Goal: Transaction & Acquisition: Book appointment/travel/reservation

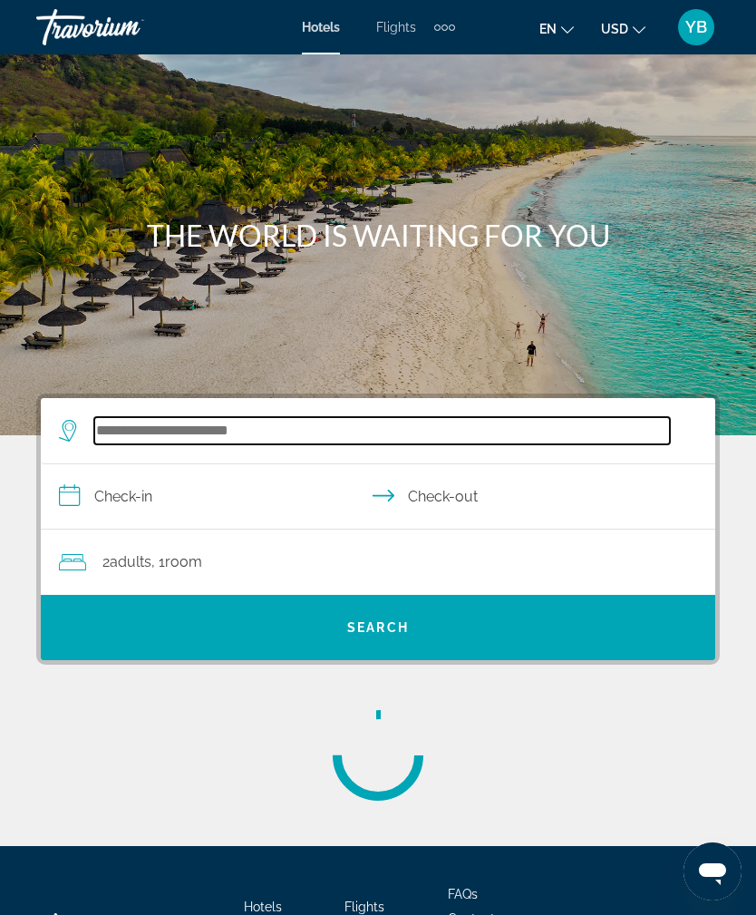
click at [273, 431] on input "Search hotel destination" at bounding box center [382, 430] width 576 height 27
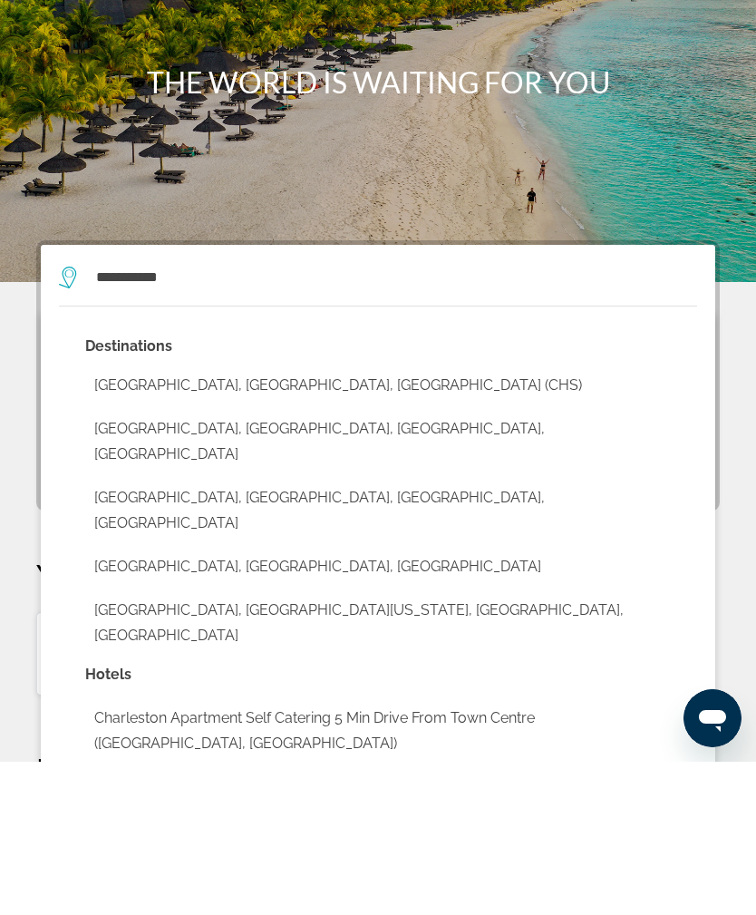
click at [273, 521] on button "[GEOGRAPHIC_DATA], [GEOGRAPHIC_DATA], [GEOGRAPHIC_DATA] (CHS)" at bounding box center [391, 538] width 612 height 34
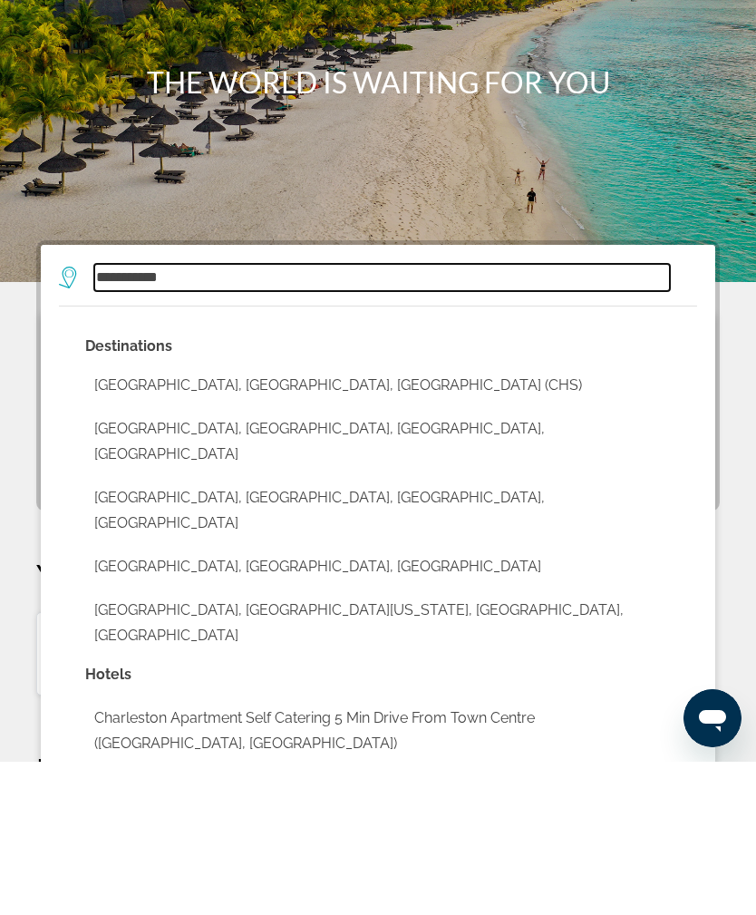
type input "**********"
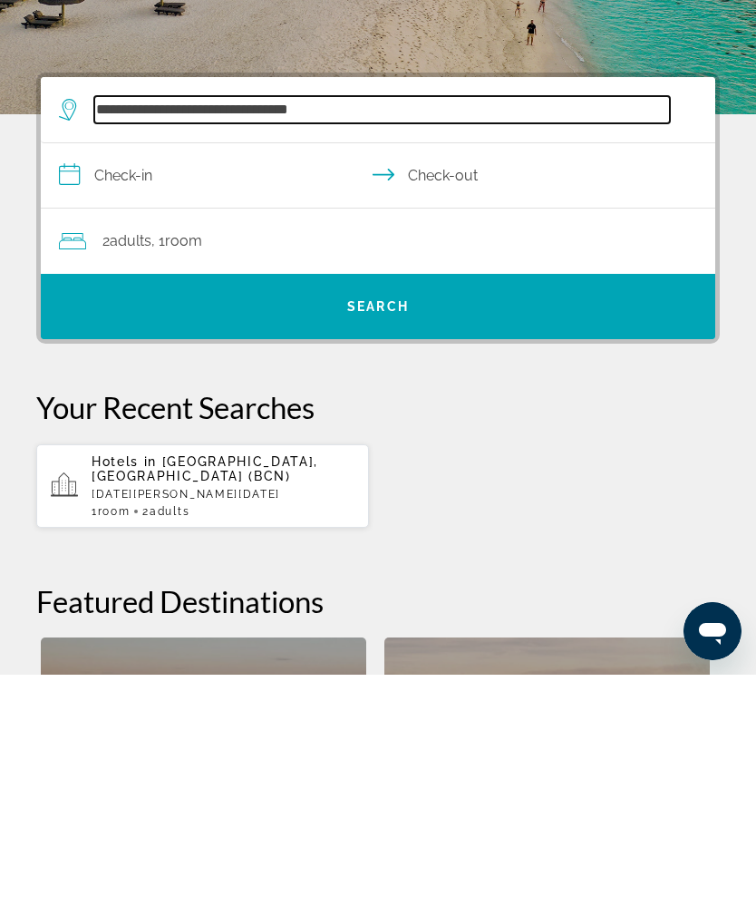
scroll to position [94, 0]
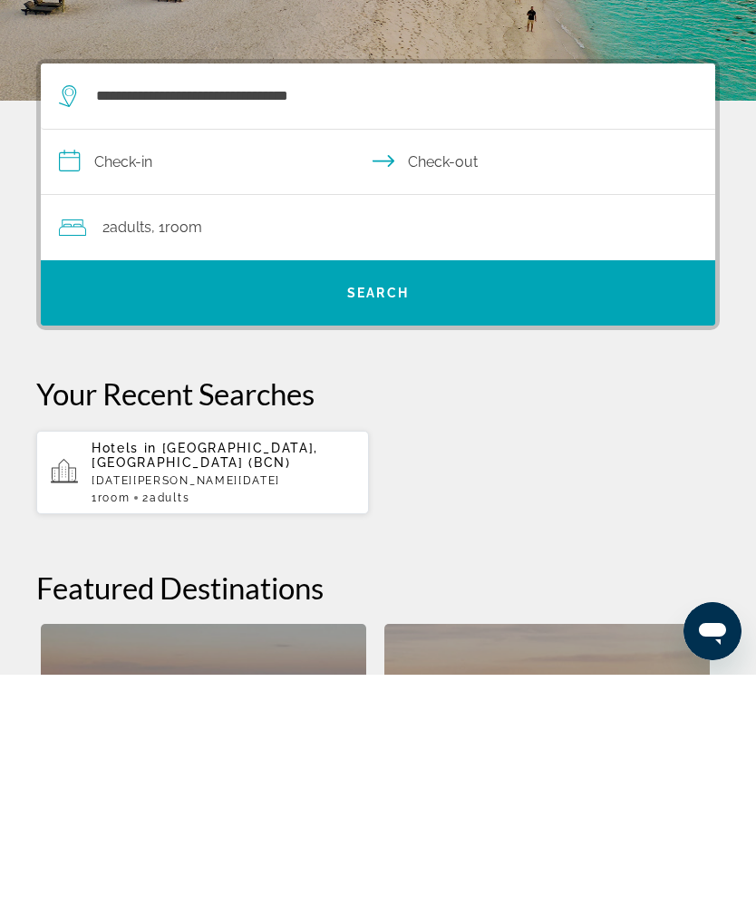
click at [248, 370] on input "**********" at bounding box center [382, 405] width 682 height 70
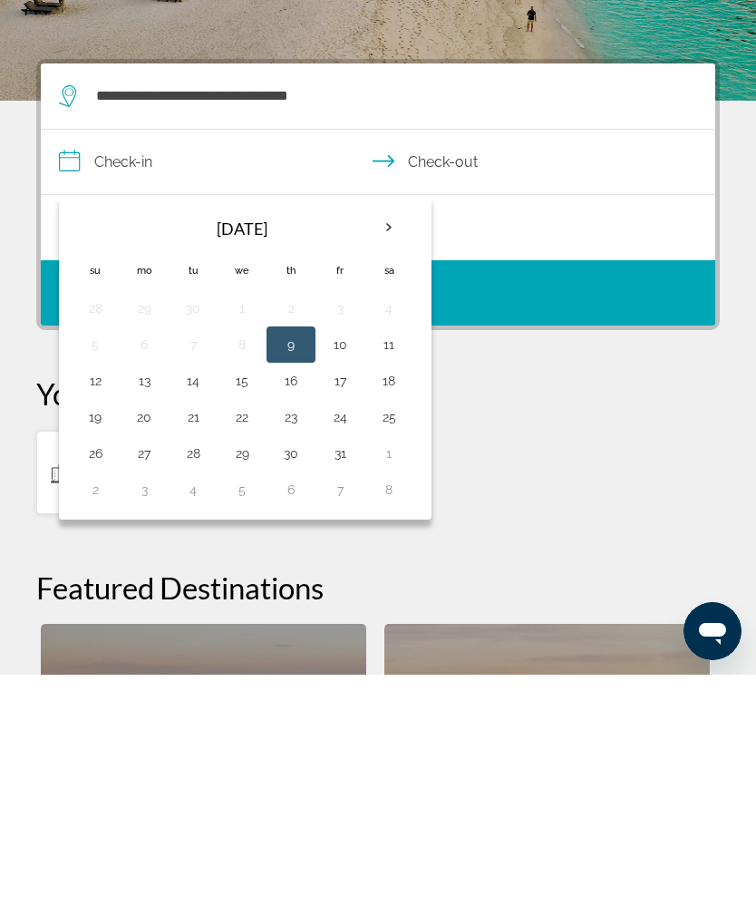
scroll to position [335, 0]
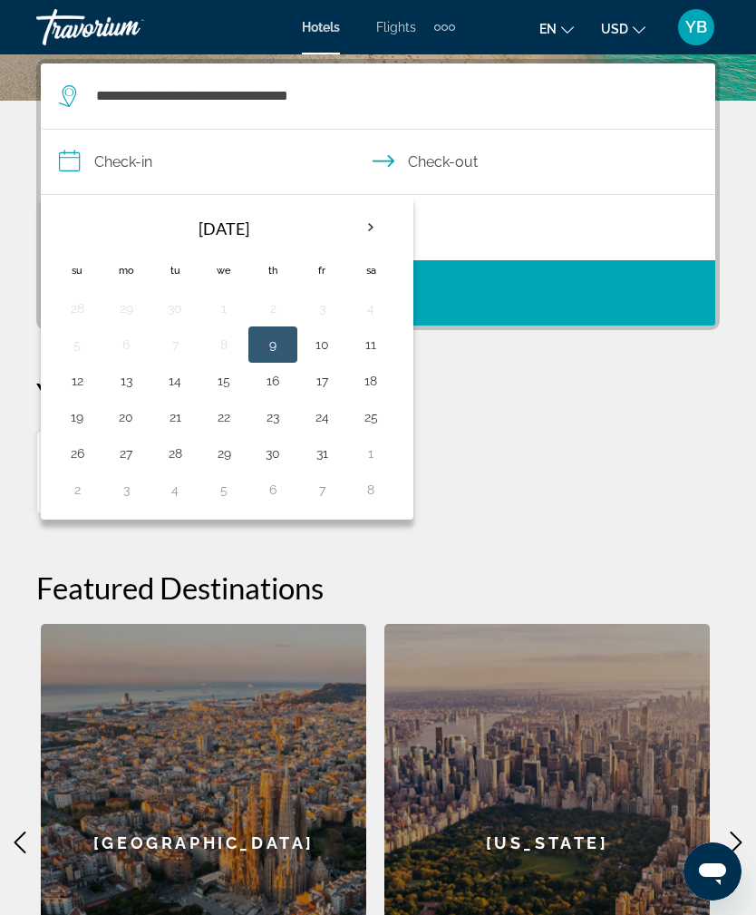
click at [323, 336] on button "10" at bounding box center [321, 344] width 29 height 25
click at [84, 381] on button "12" at bounding box center [77, 380] width 29 height 25
type input "**********"
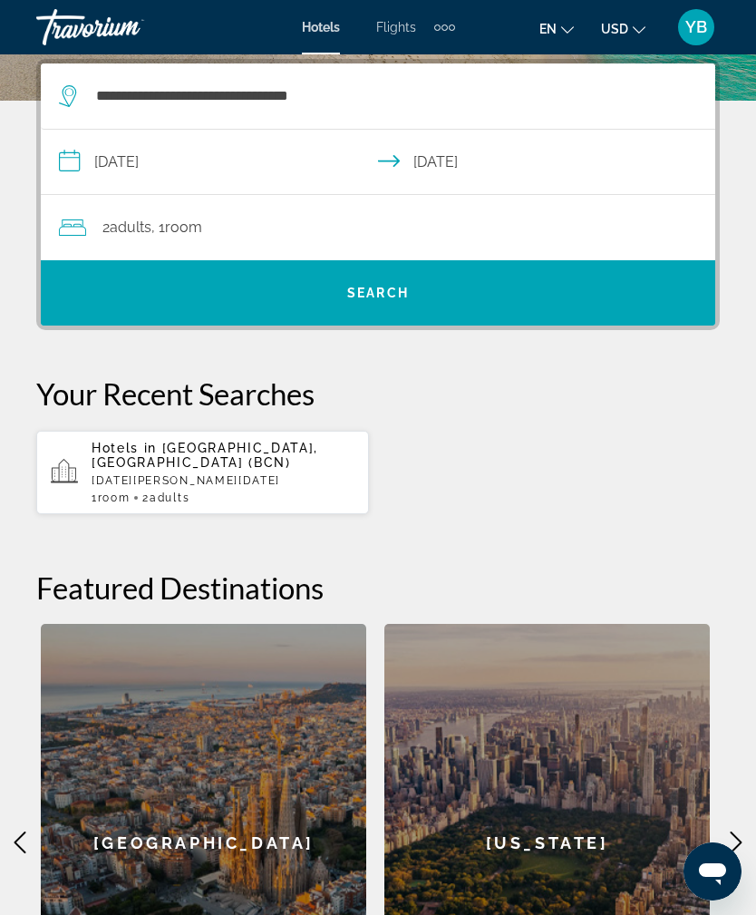
click at [407, 303] on span "Search" at bounding box center [378, 293] width 675 height 44
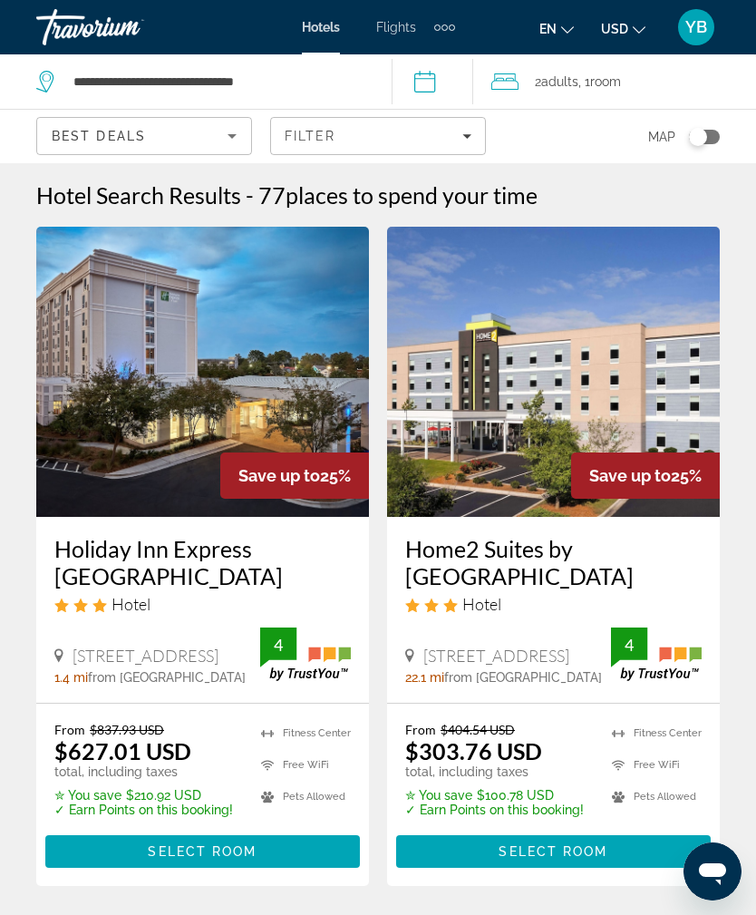
click at [230, 132] on icon "Sort by" at bounding box center [232, 136] width 22 height 22
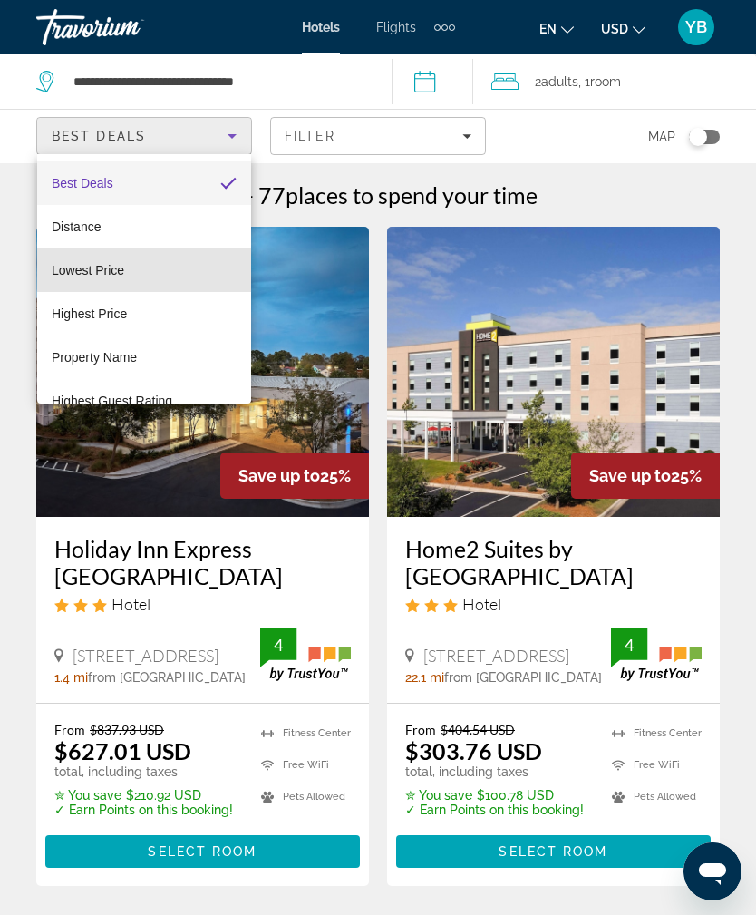
click at [149, 273] on mat-option "Lowest Price" at bounding box center [144, 270] width 214 height 44
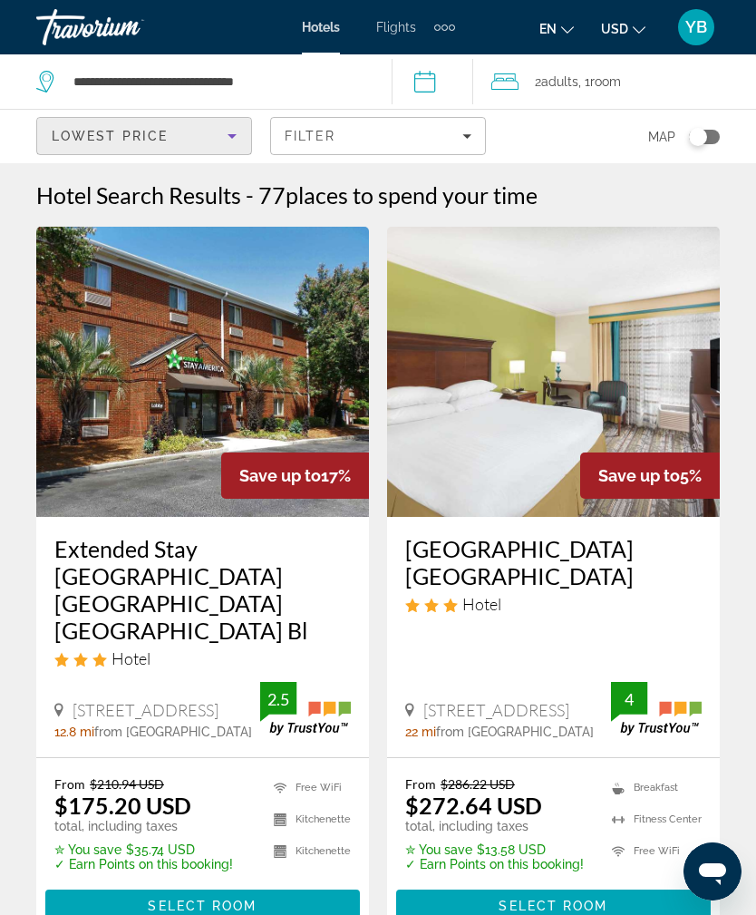
click at [705, 140] on div "Toggle map" at bounding box center [698, 137] width 18 height 18
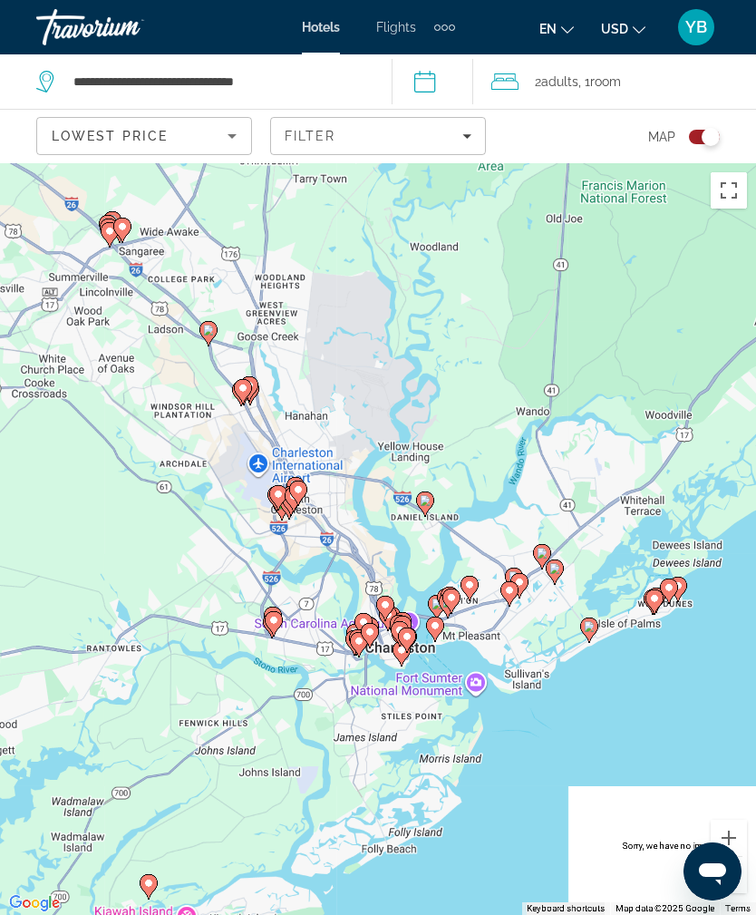
click at [704, 139] on div "Toggle map" at bounding box center [711, 137] width 18 height 18
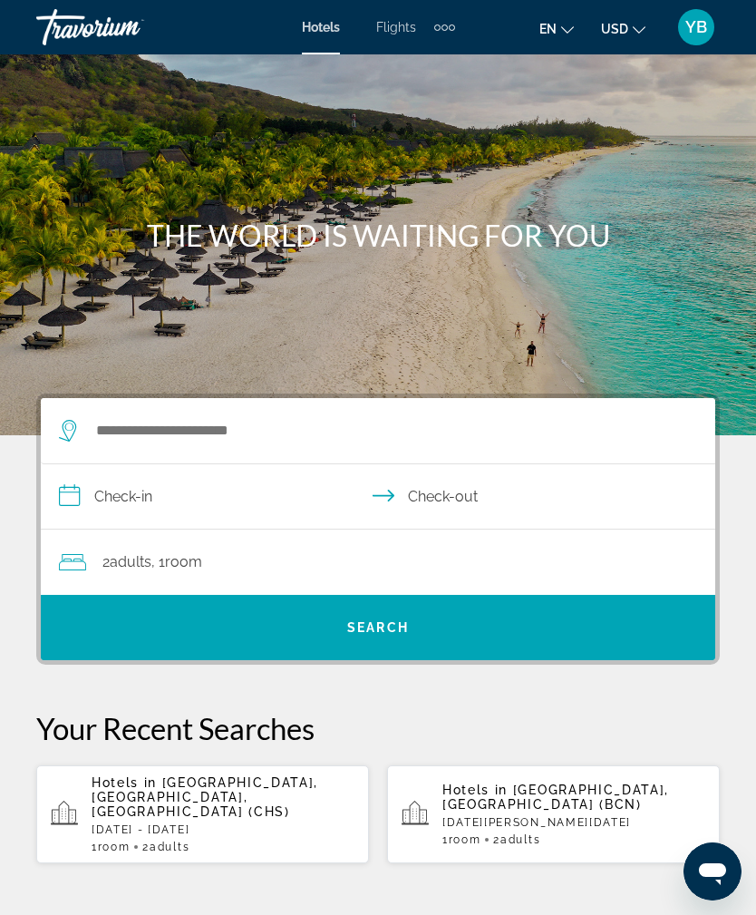
click at [448, 32] on div "Extra navigation items" at bounding box center [444, 27] width 21 height 27
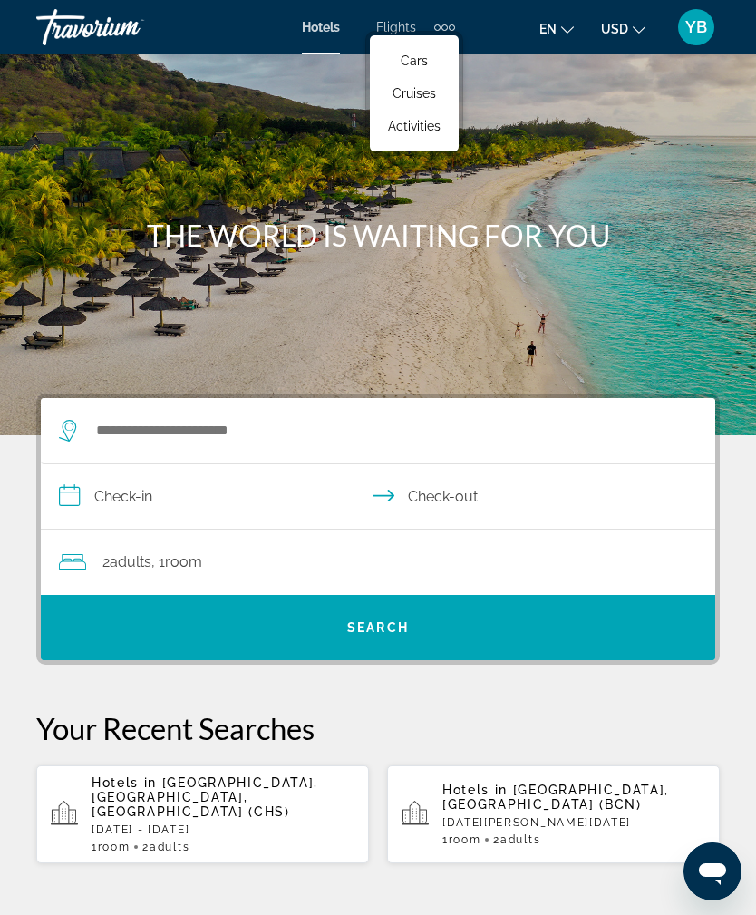
click at [423, 92] on span "Cruises" at bounding box center [415, 93] width 44 height 15
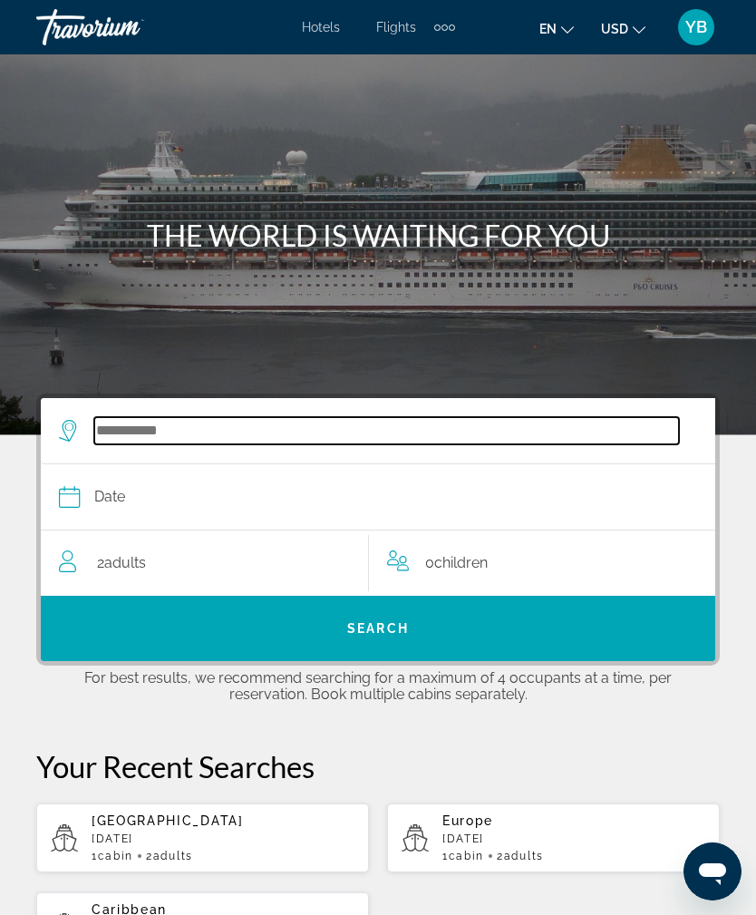
click at [262, 424] on input "Select cruise destination" at bounding box center [386, 430] width 585 height 27
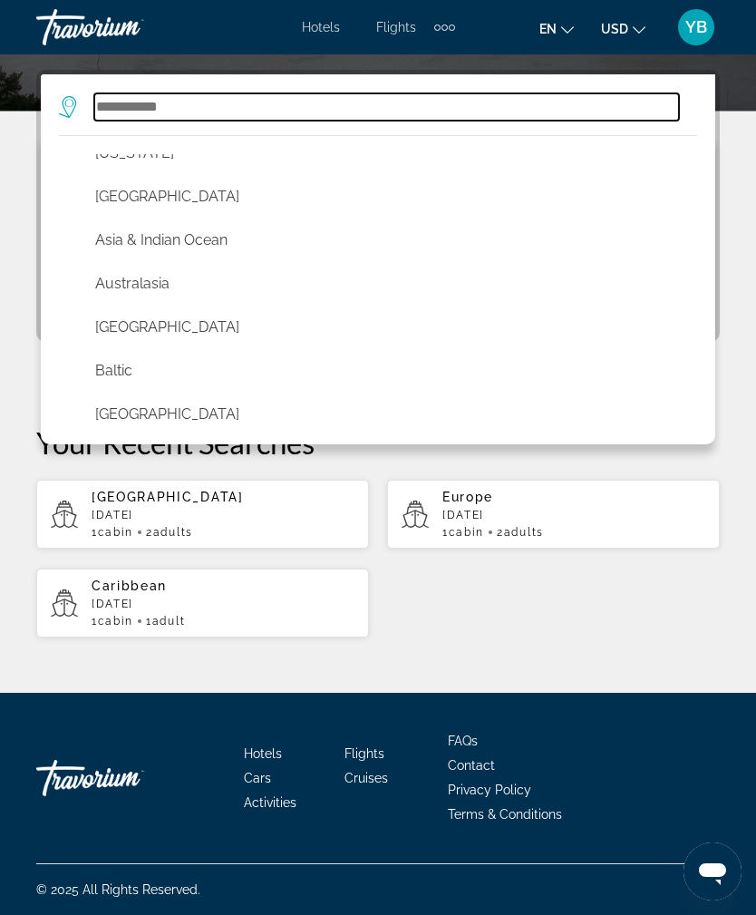
scroll to position [73, 0]
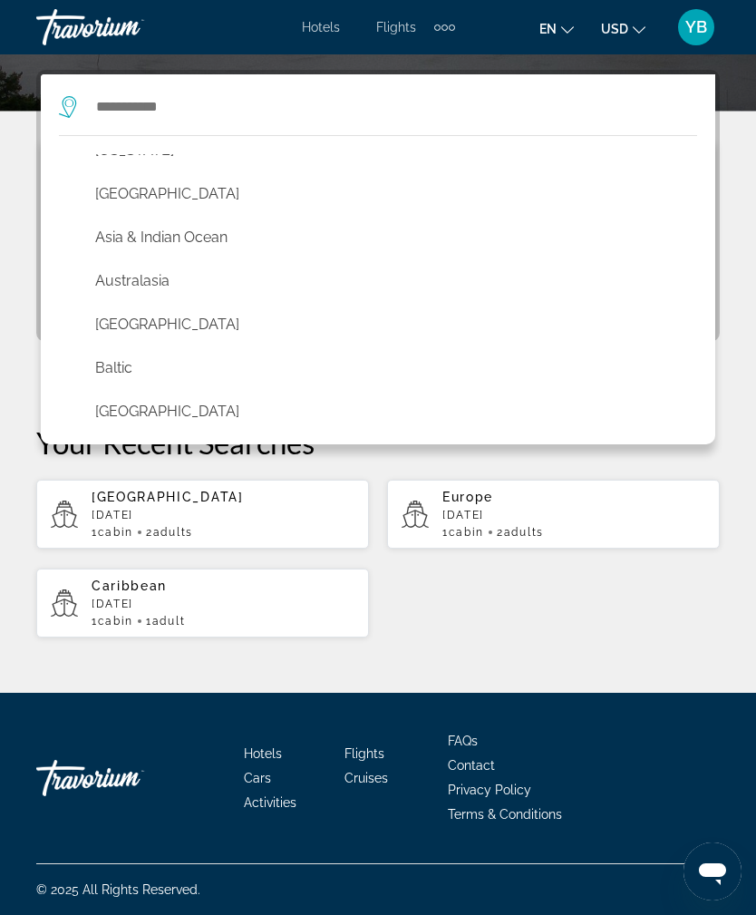
click at [375, 342] on button "Bahamas" at bounding box center [382, 324] width 593 height 34
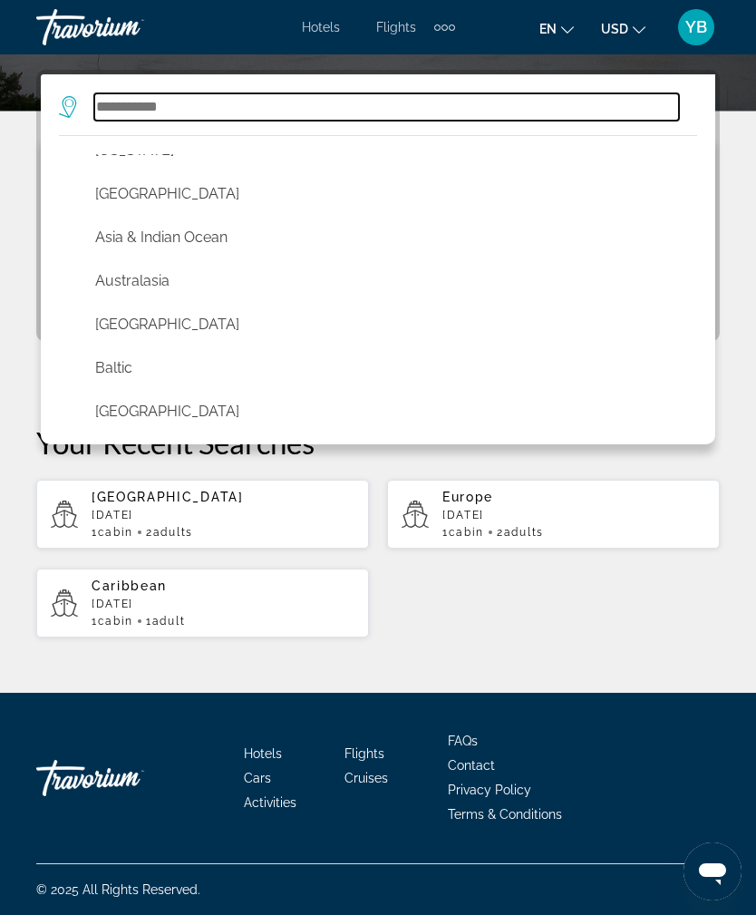
type input "*******"
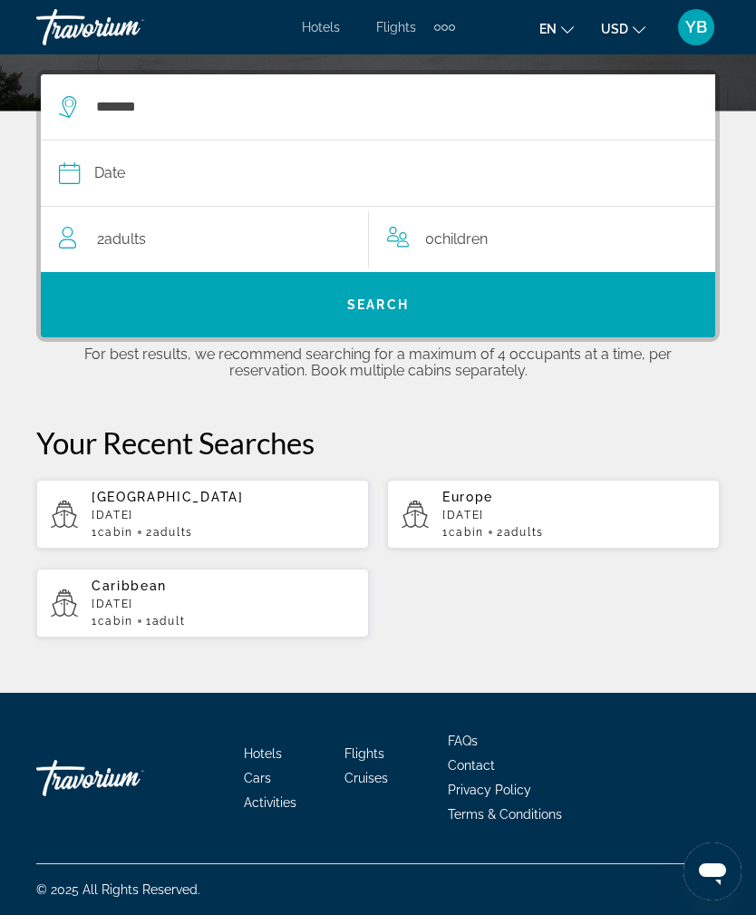
click at [258, 170] on div "Date" at bounding box center [369, 173] width 620 height 25
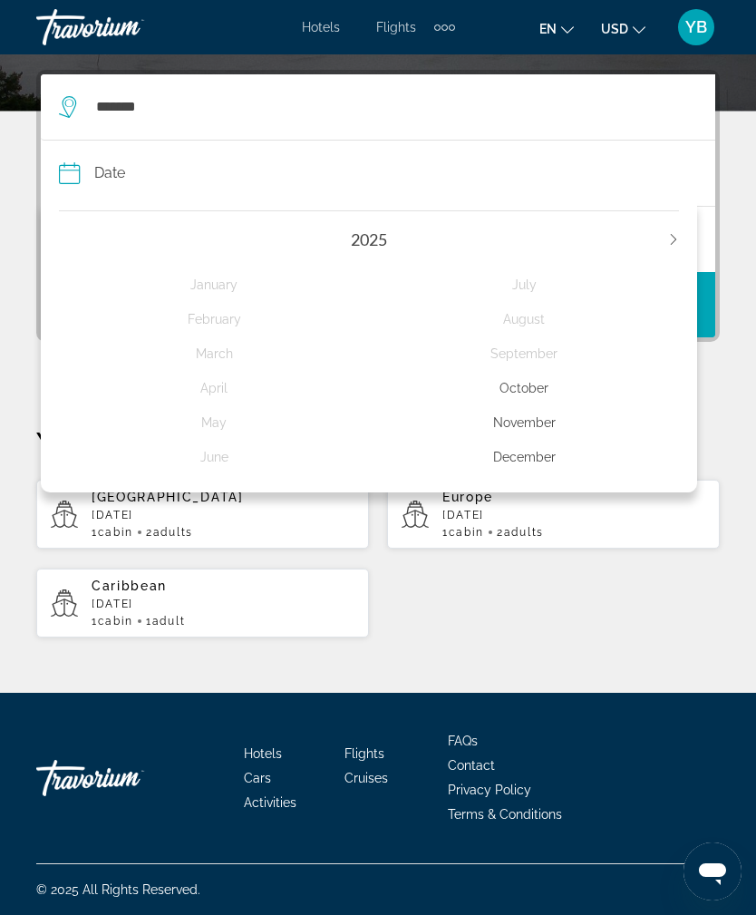
click at [529, 393] on div "October" at bounding box center [524, 388] width 310 height 33
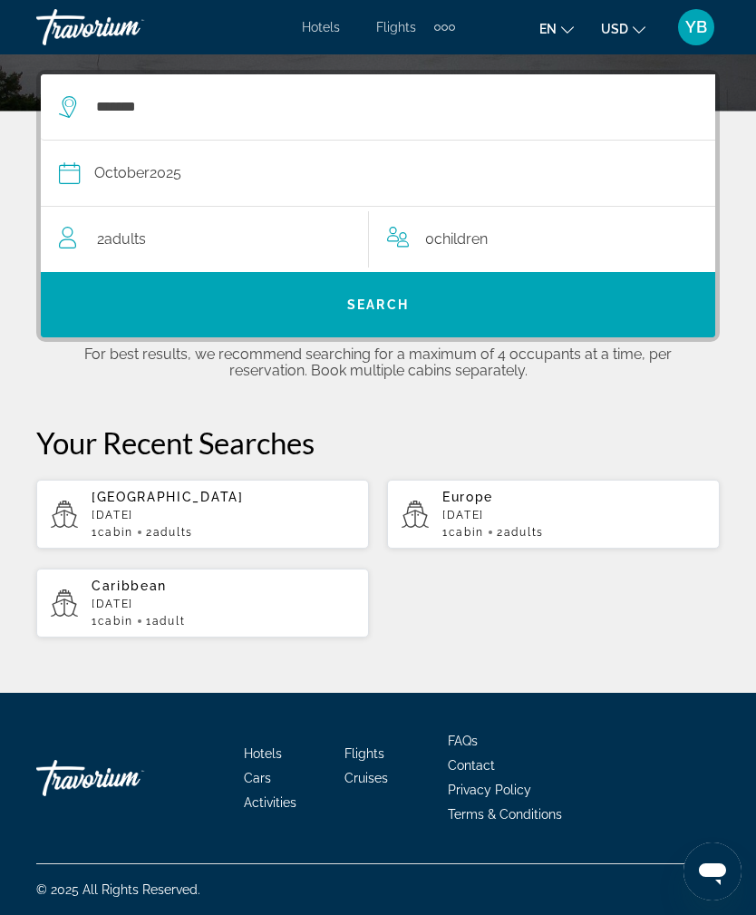
click at [443, 306] on span "Search" at bounding box center [378, 305] width 675 height 44
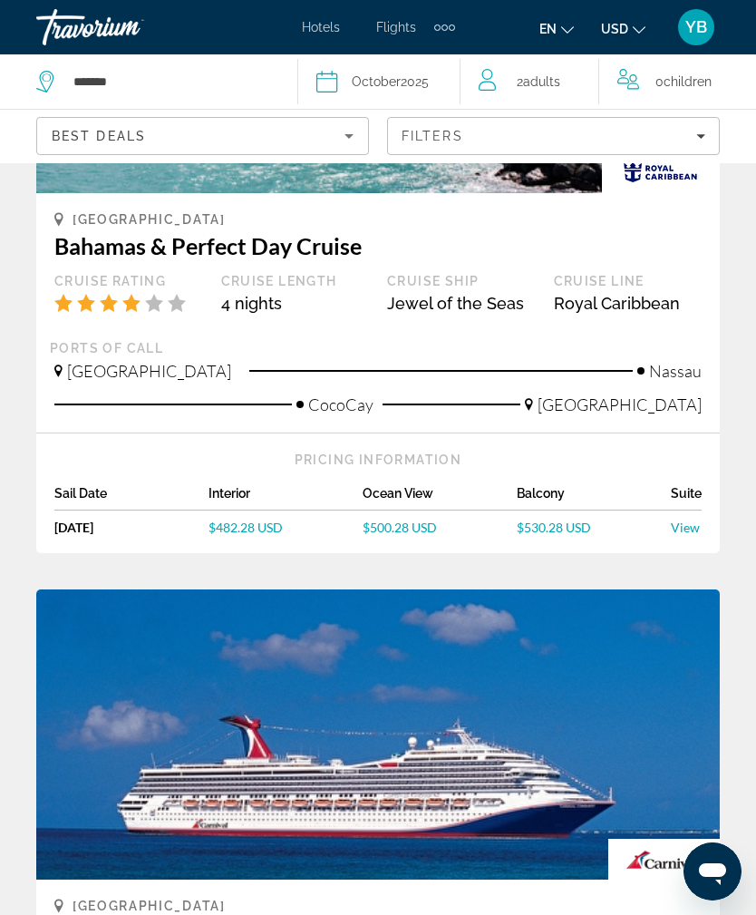
scroll to position [3197, 0]
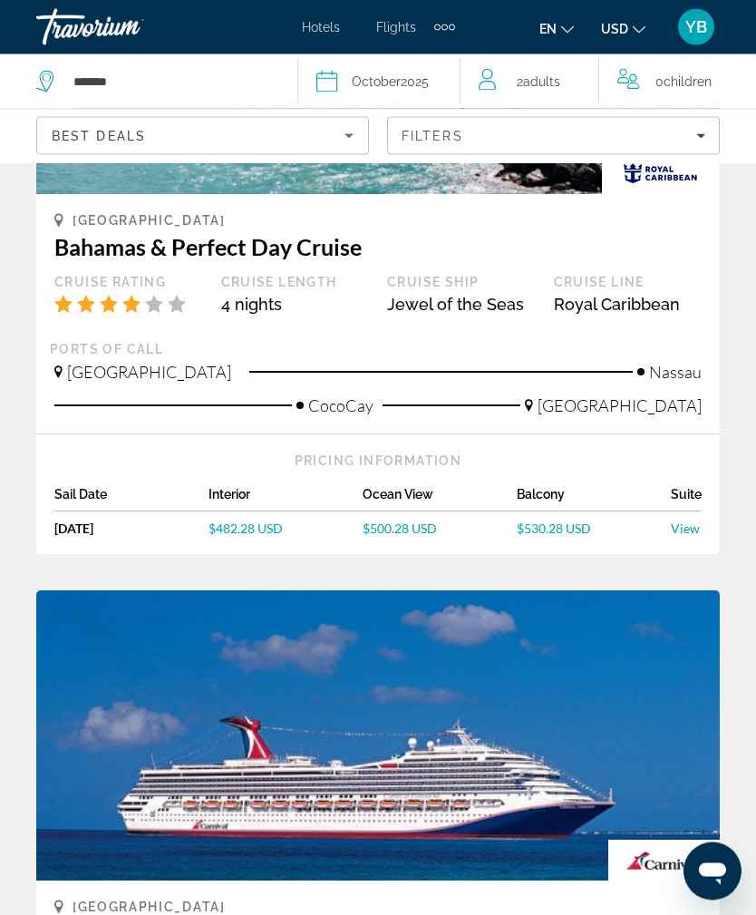
click at [339, 138] on icon "Sort by" at bounding box center [349, 136] width 22 height 22
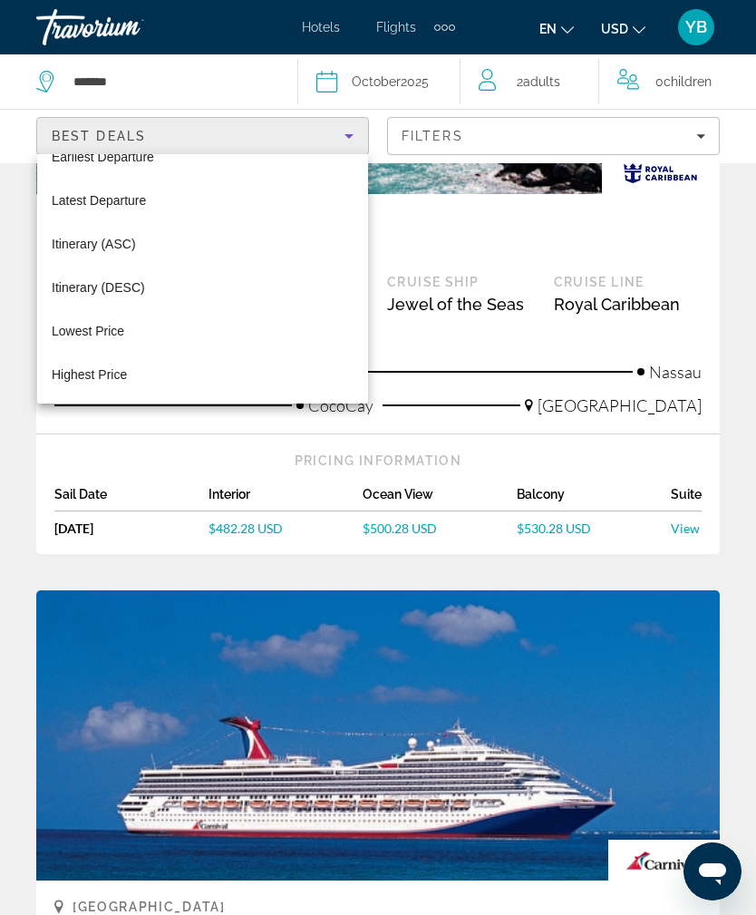
scroll to position [70, 0]
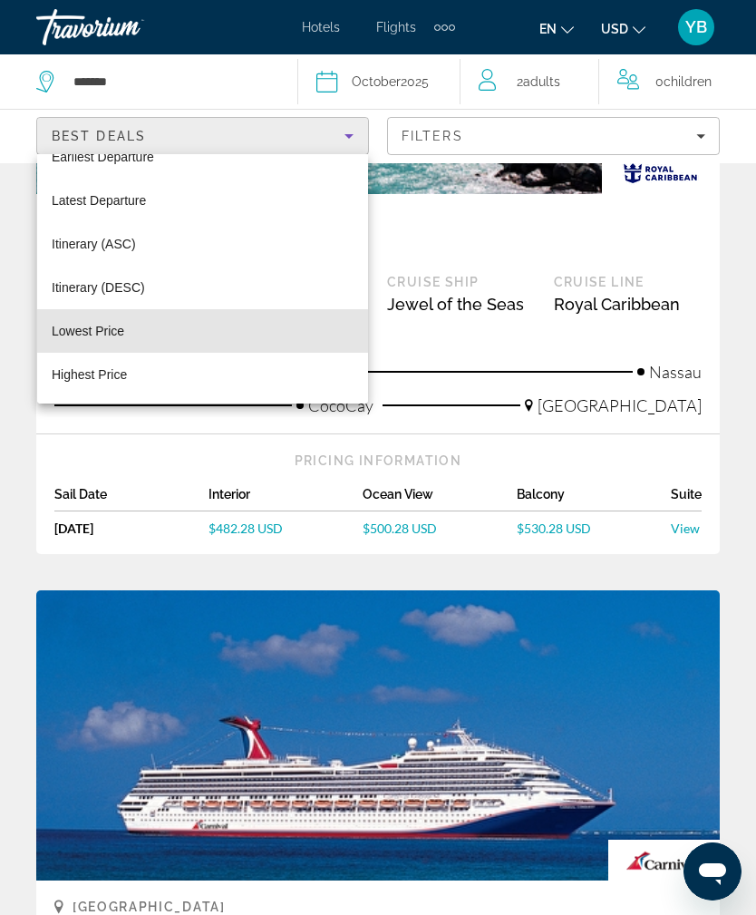
click at [173, 336] on mat-option "Lowest Price" at bounding box center [202, 331] width 331 height 44
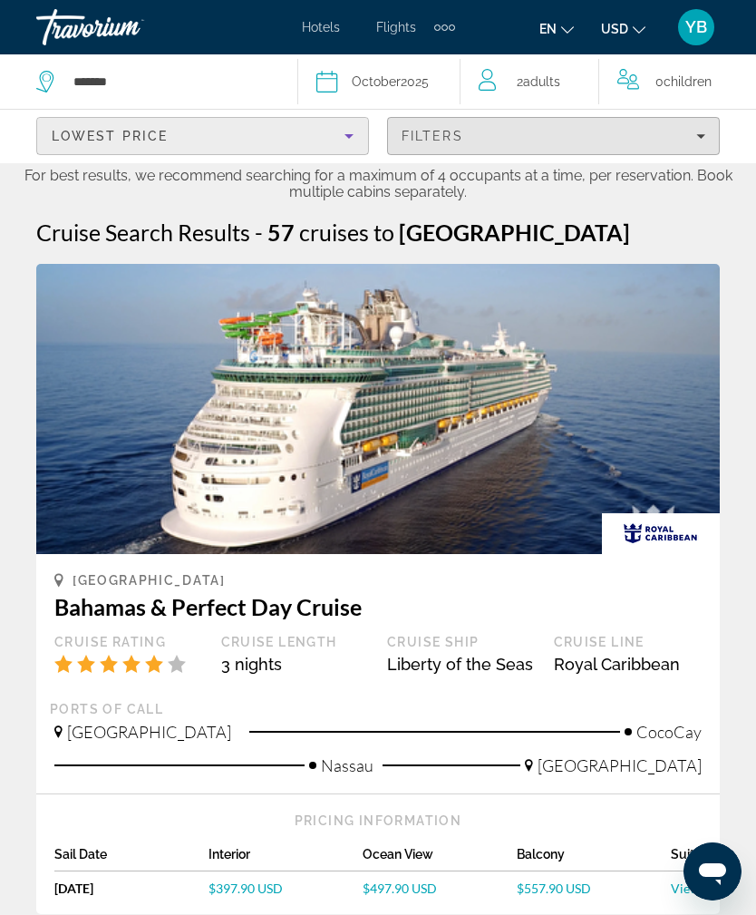
click at [602, 127] on span "Filters" at bounding box center [553, 136] width 331 height 44
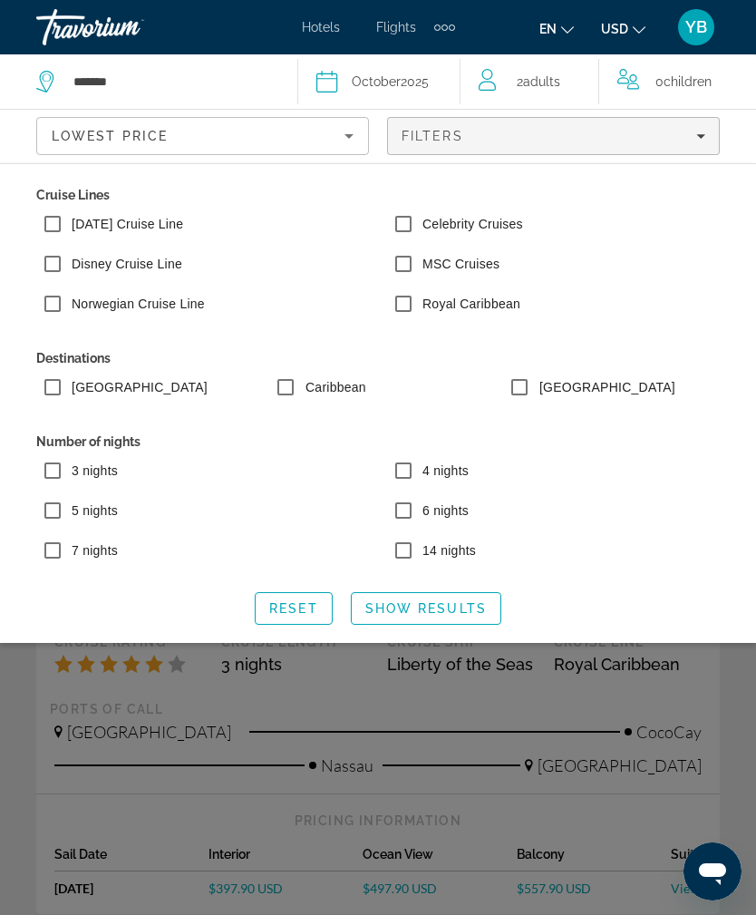
click at [297, 608] on span "Reset" at bounding box center [293, 608] width 49 height 15
click at [298, 606] on span "Reset" at bounding box center [293, 608] width 49 height 15
click at [454, 601] on span "Show Results" at bounding box center [426, 608] width 122 height 15
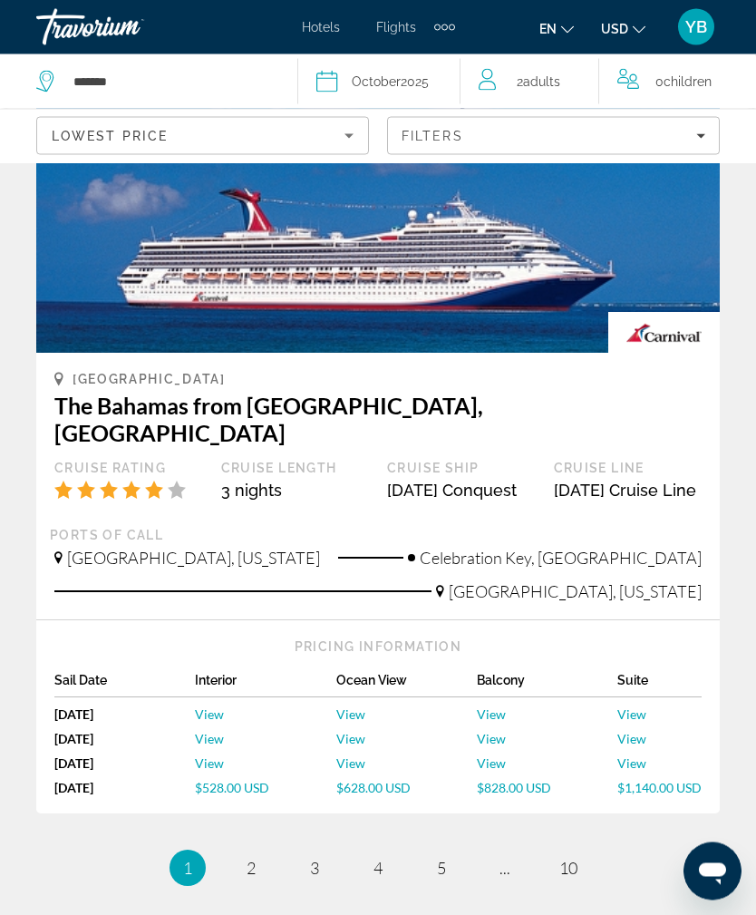
scroll to position [3855, 0]
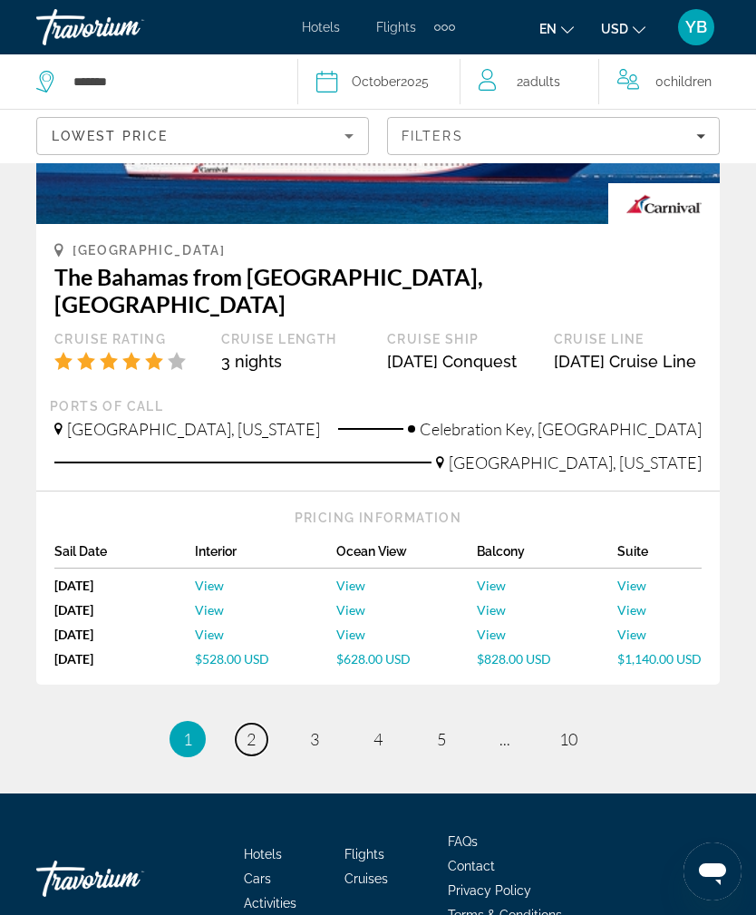
click at [257, 724] on link "page 2" at bounding box center [252, 740] width 32 height 32
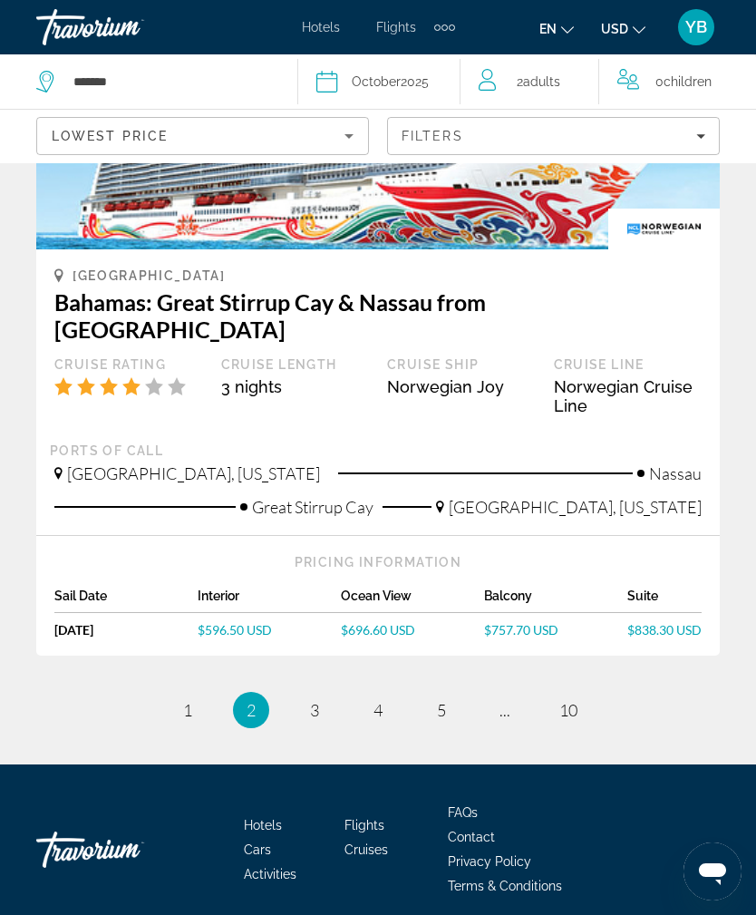
scroll to position [3777, 0]
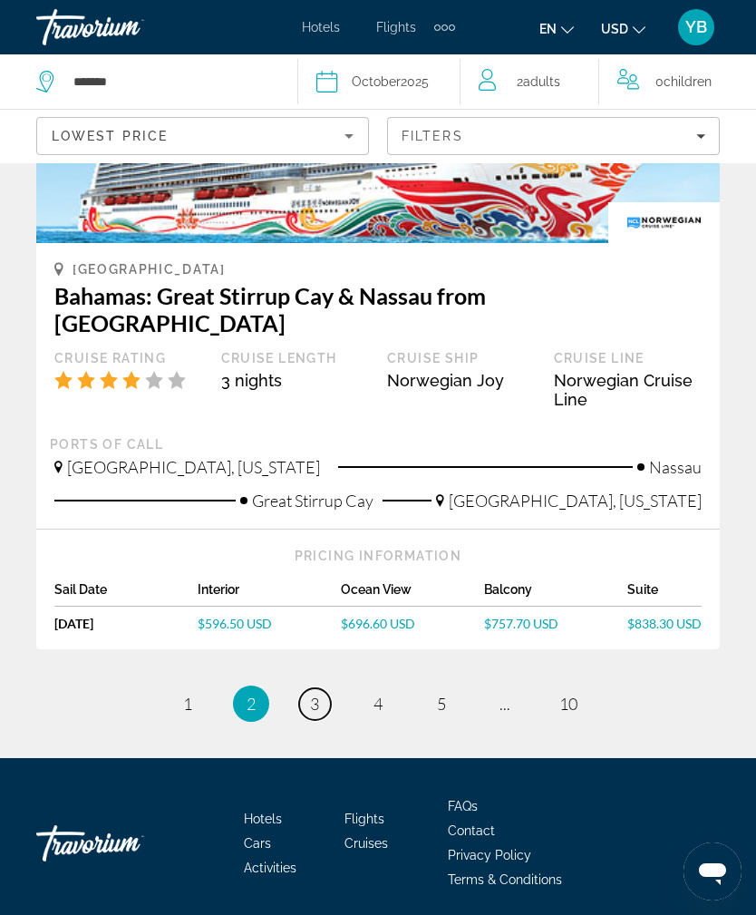
click at [326, 694] on link "page 3" at bounding box center [315, 704] width 32 height 32
